Goal: Check status: Check status

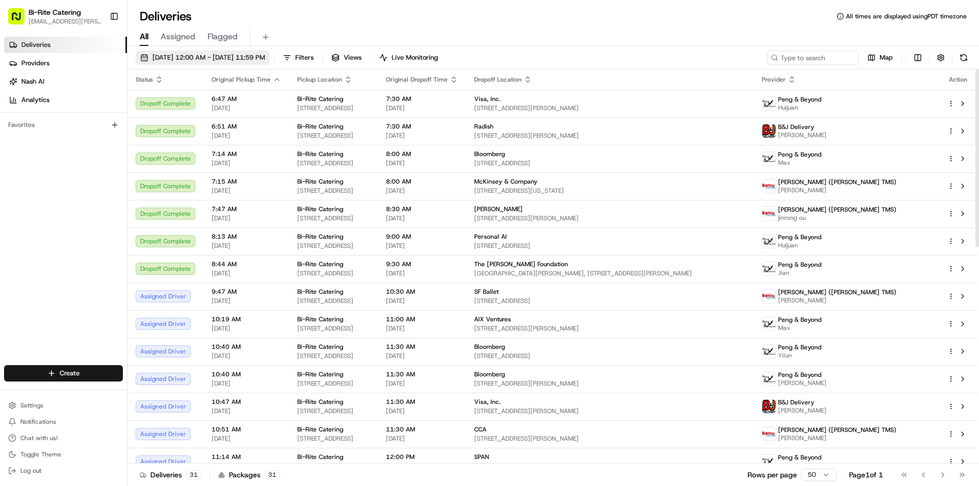
click at [270, 53] on button "[DATE] 12:00 AM - [DATE] 11:59 PM" at bounding box center [203, 57] width 134 height 14
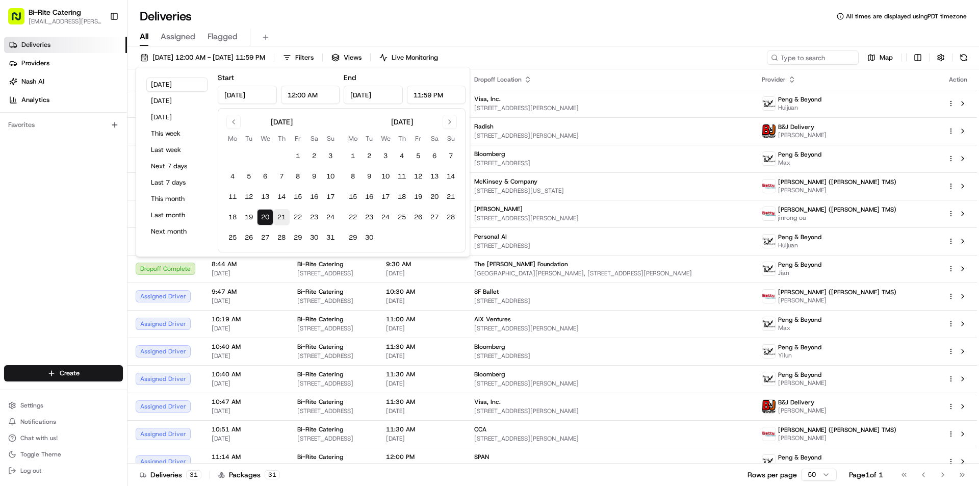
click at [279, 218] on button "21" at bounding box center [281, 217] width 16 height 16
type input "[DATE]"
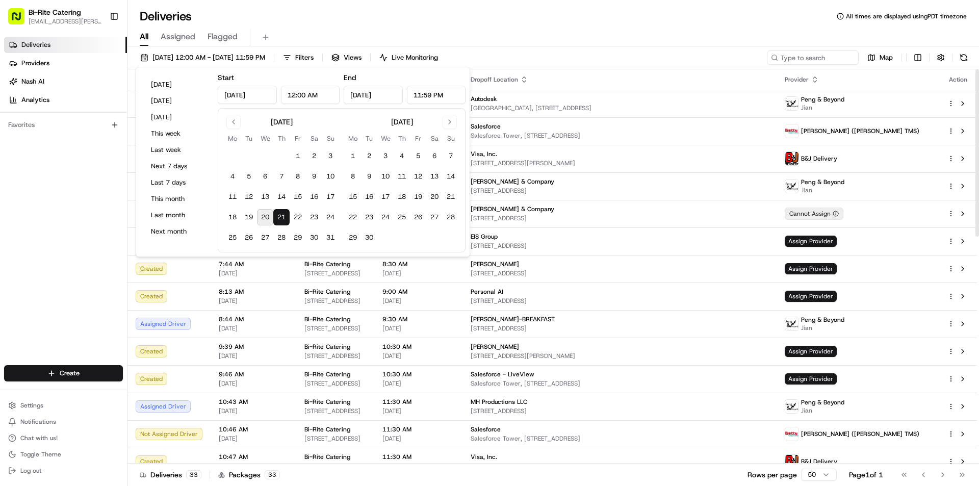
click at [549, 39] on div "All Assigned Flagged" at bounding box center [553, 38] width 852 height 18
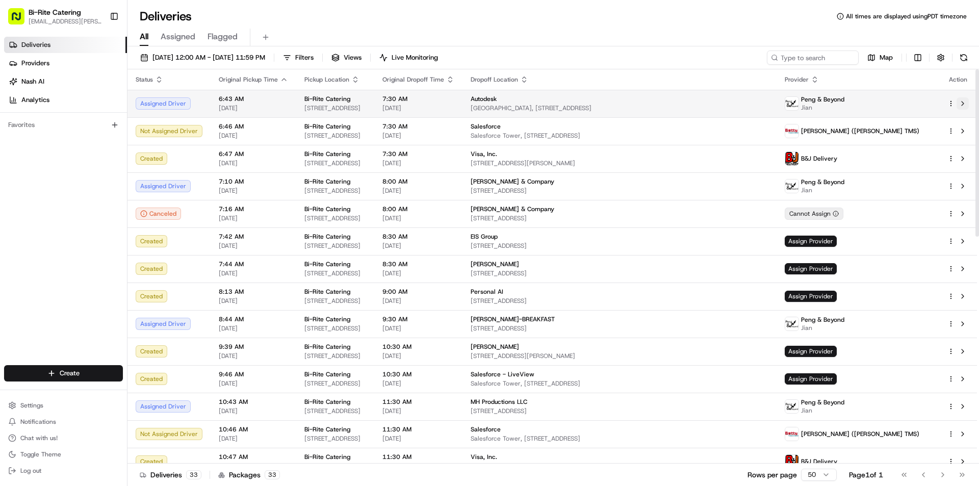
click at [964, 106] on button at bounding box center [963, 103] width 12 height 12
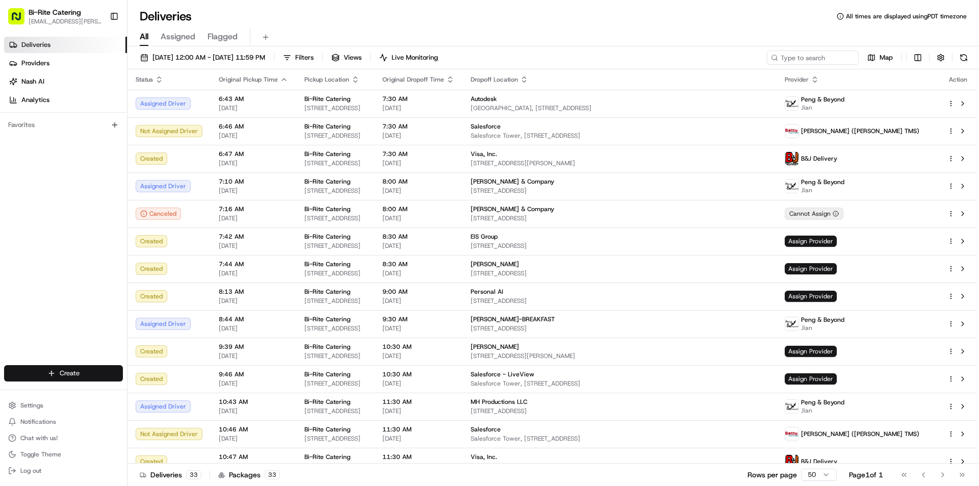
click at [98, 368] on html "Bi-Rite Catering [EMAIL_ADDRESS][PERSON_NAME][DOMAIN_NAME] Toggle Sidebar Deliv…" at bounding box center [489, 243] width 979 height 486
click at [396, 32] on html "Bi-Rite Catering [EMAIL_ADDRESS][PERSON_NAME][DOMAIN_NAME] Toggle Sidebar Deliv…" at bounding box center [489, 243] width 979 height 486
click at [914, 56] on html "Bi-Rite Catering [EMAIL_ADDRESS][PERSON_NAME][DOMAIN_NAME] Toggle Sidebar Deliv…" at bounding box center [489, 243] width 979 height 486
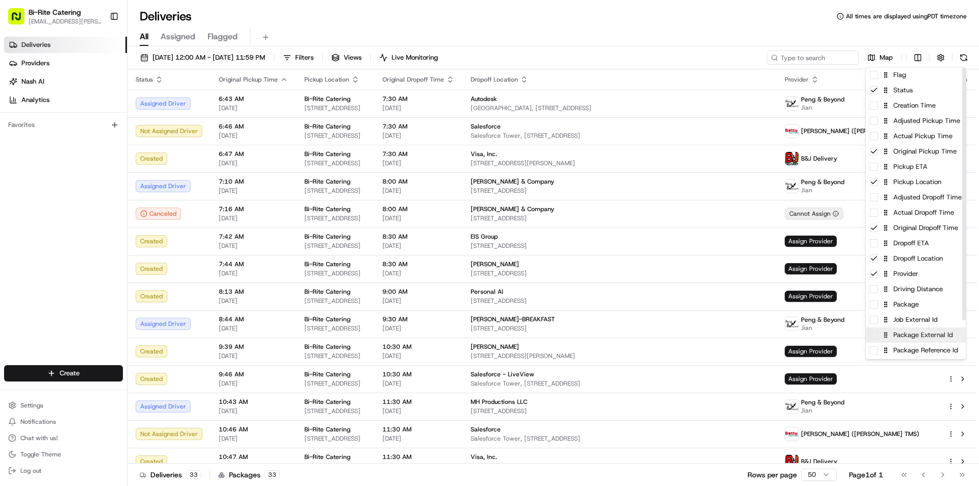
click at [924, 336] on div "Package External Id" at bounding box center [916, 334] width 100 height 15
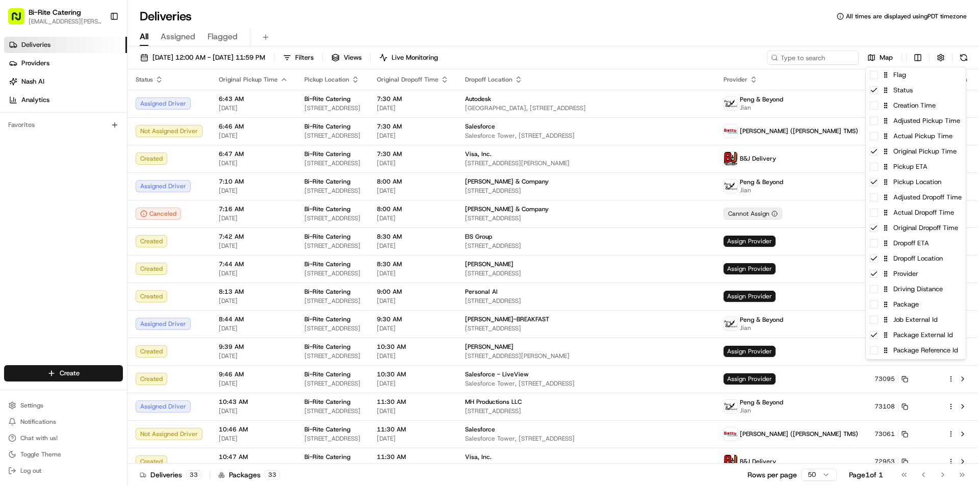
click at [858, 40] on html "Bi-Rite Catering [EMAIL_ADDRESS][PERSON_NAME][DOMAIN_NAME] Toggle Sidebar Deliv…" at bounding box center [489, 243] width 979 height 486
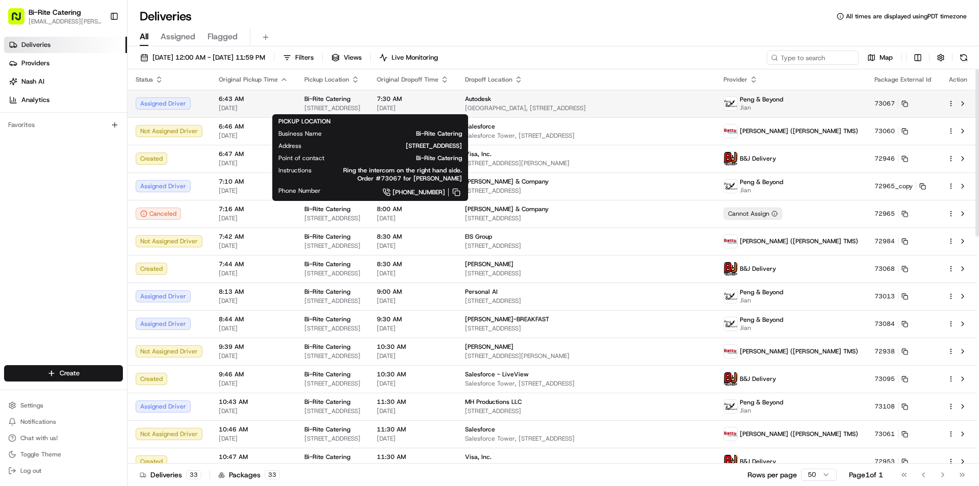
click at [361, 99] on div "Bi-Rite Catering" at bounding box center [332, 99] width 56 height 8
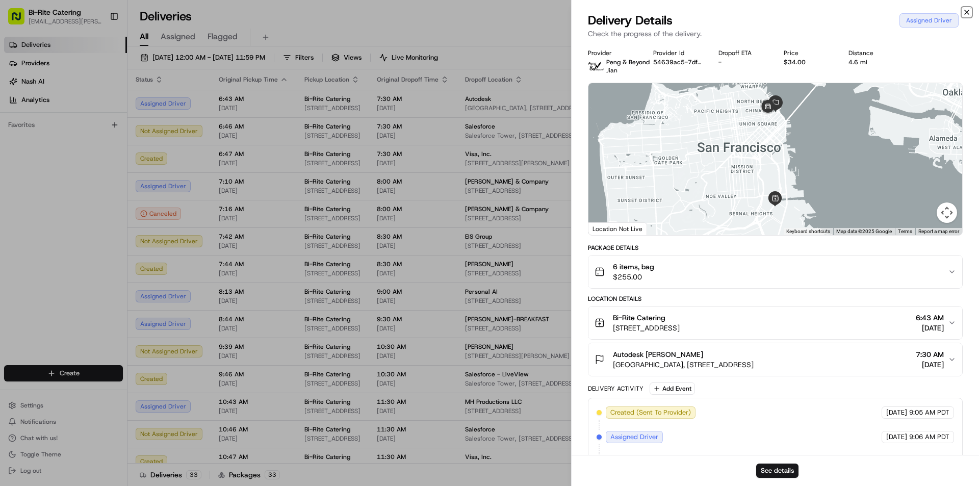
click at [966, 11] on icon "button" at bounding box center [967, 12] width 8 height 8
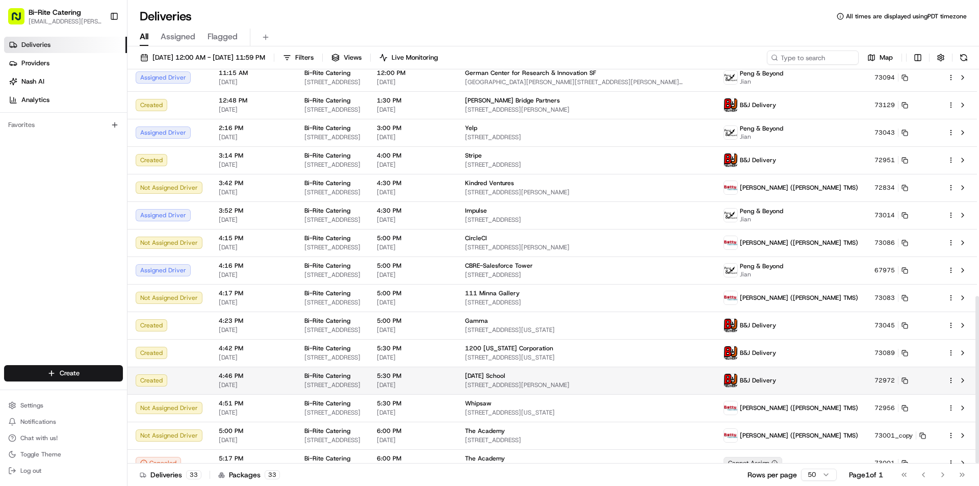
scroll to position [535, 0]
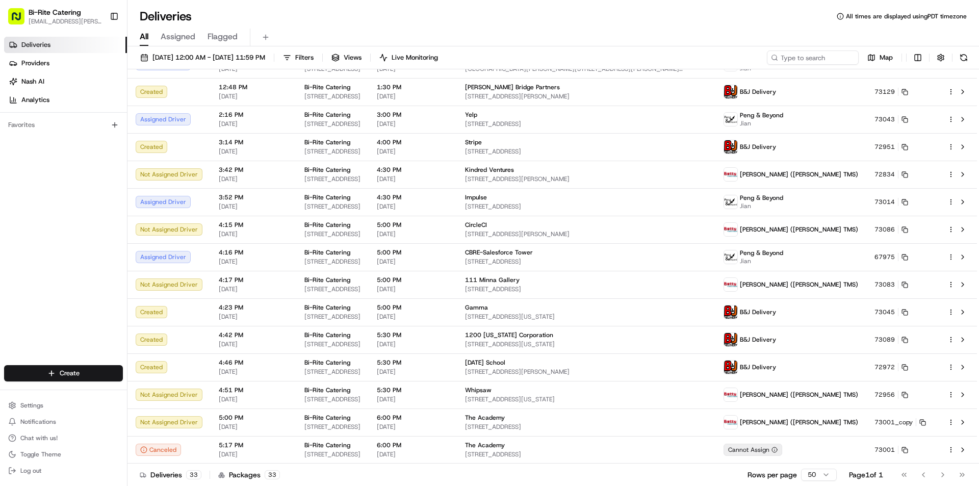
drag, startPoint x: 858, startPoint y: 16, endPoint x: 688, endPoint y: 23, distance: 170.0
click at [688, 23] on div "Deliveries All times are displayed using PDT timezone" at bounding box center [553, 16] width 852 height 16
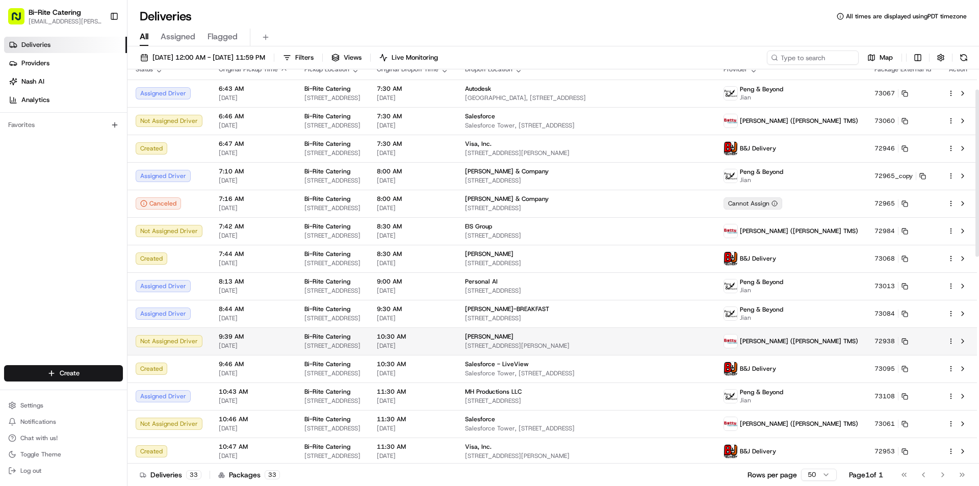
scroll to position [0, 0]
